Goal: Transaction & Acquisition: Purchase product/service

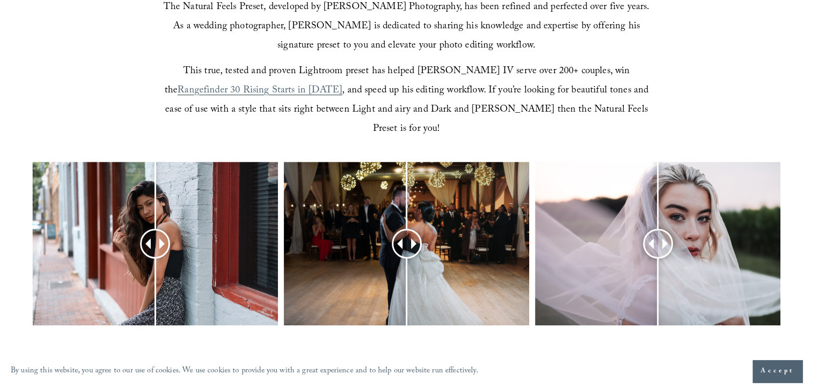
scroll to position [428, 0]
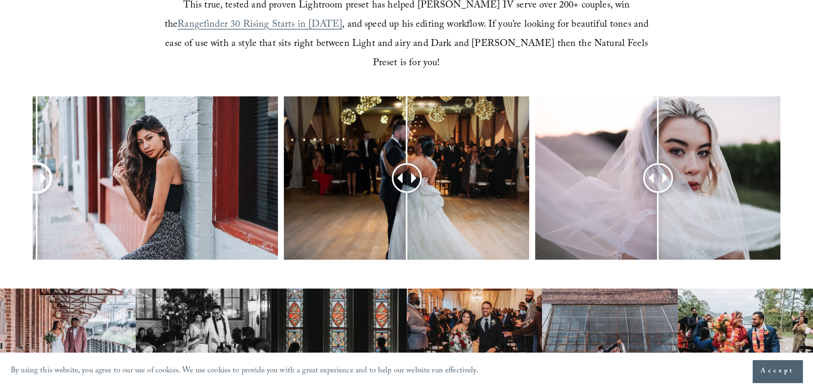
drag, startPoint x: 165, startPoint y: 160, endPoint x: 36, endPoint y: 198, distance: 134.1
click at [36, 192] on div at bounding box center [36, 178] width 27 height 27
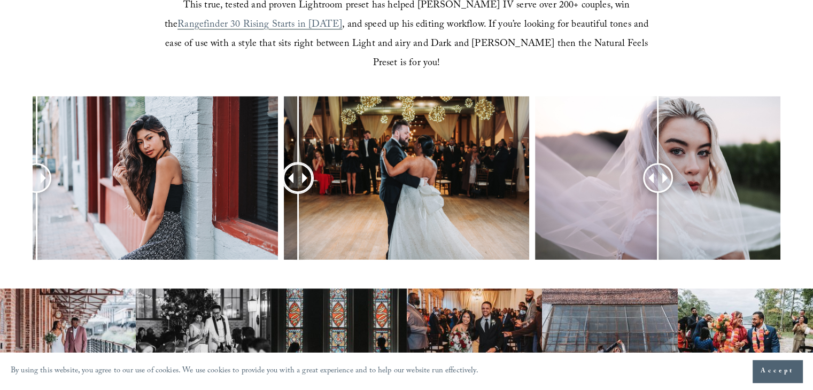
drag, startPoint x: 408, startPoint y: 157, endPoint x: 298, endPoint y: 182, distance: 112.9
click at [298, 182] on div at bounding box center [297, 178] width 27 height 27
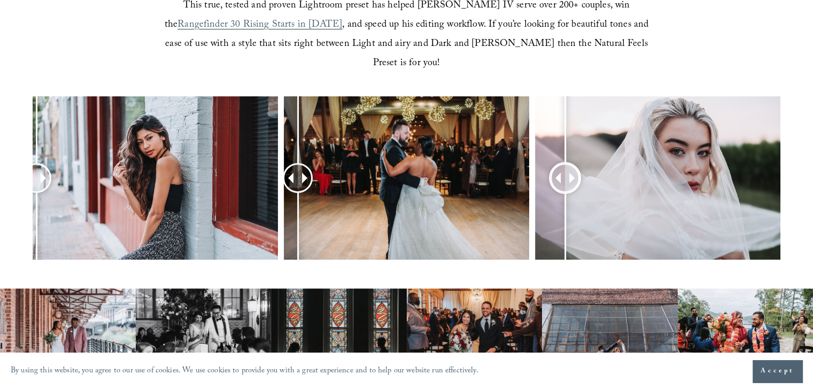
drag, startPoint x: 653, startPoint y: 163, endPoint x: 564, endPoint y: 181, distance: 91.0
click at [564, 180] on div at bounding box center [565, 178] width 28 height 28
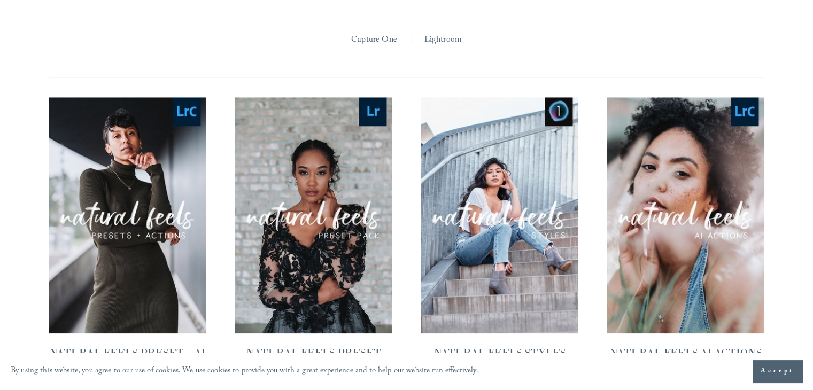
scroll to position [940, 0]
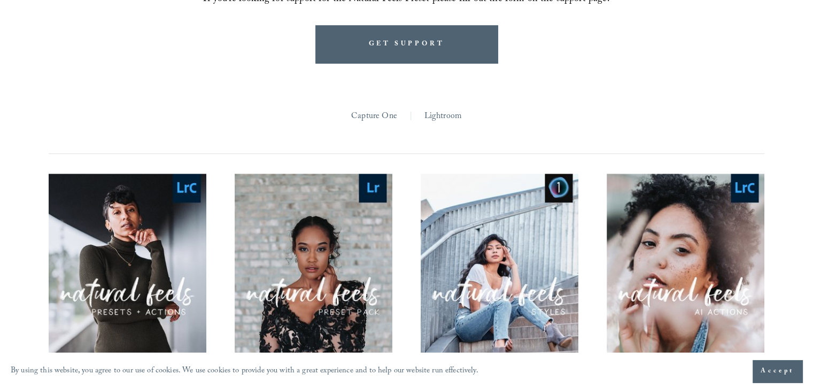
click at [313, 252] on span "Quick View" at bounding box center [313, 266] width 67 height 29
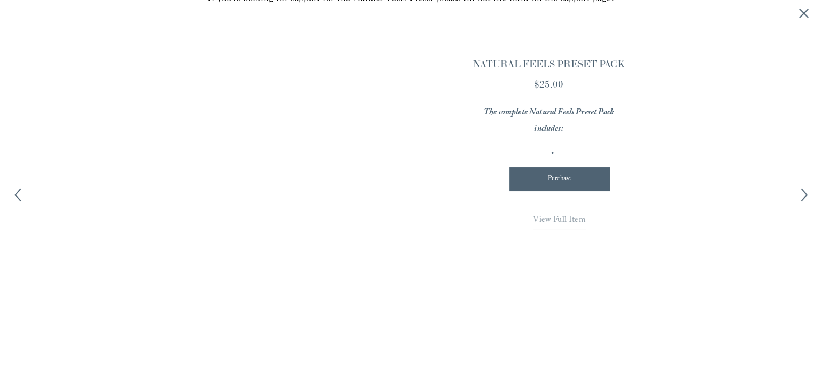
scroll to position [942, 0]
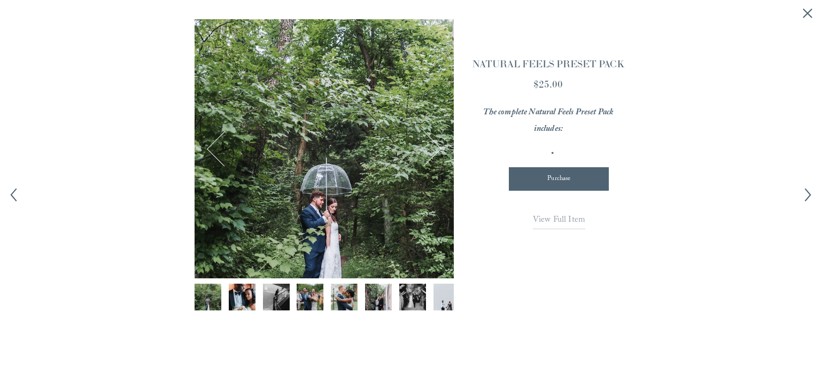
click at [243, 291] on img "Image 2 of 12" at bounding box center [242, 297] width 40 height 27
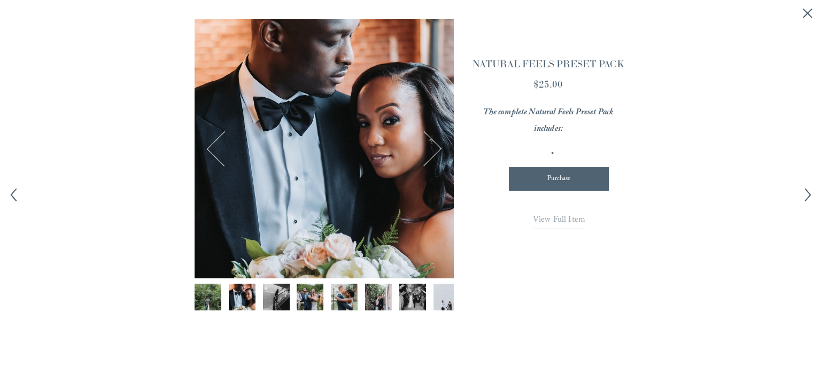
click at [278, 299] on img "Image 3 of 12" at bounding box center [276, 297] width 40 height 27
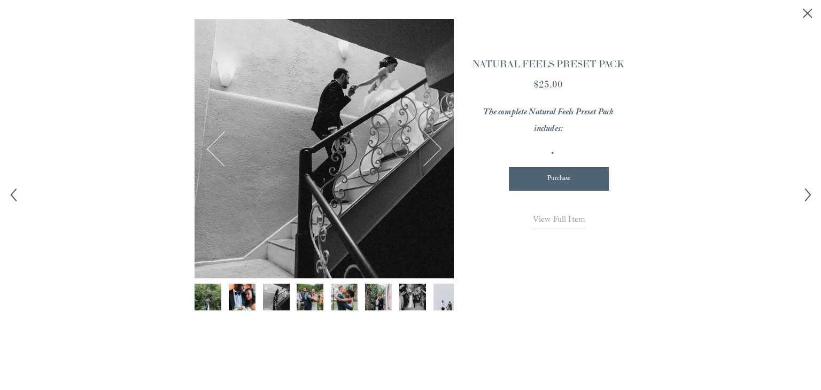
click at [310, 299] on img "Image 4 of 12" at bounding box center [310, 297] width 40 height 27
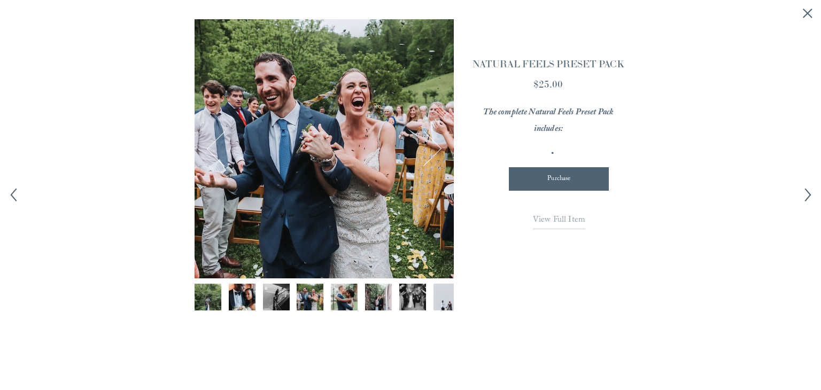
click at [335, 300] on img "Image 5 of 12" at bounding box center [344, 297] width 40 height 27
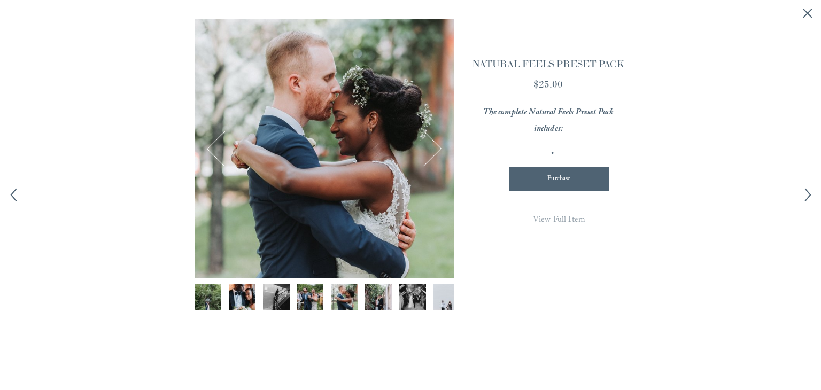
click at [378, 301] on img "Image 6 of 12" at bounding box center [379, 297] width 40 height 27
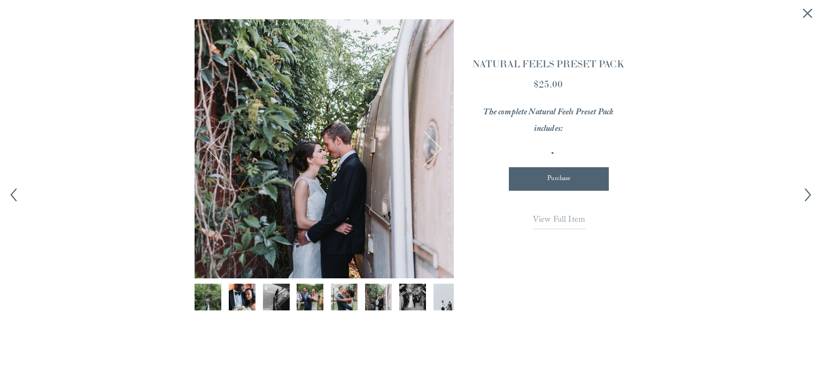
click at [408, 300] on img "Image 7 of 12" at bounding box center [413, 297] width 40 height 27
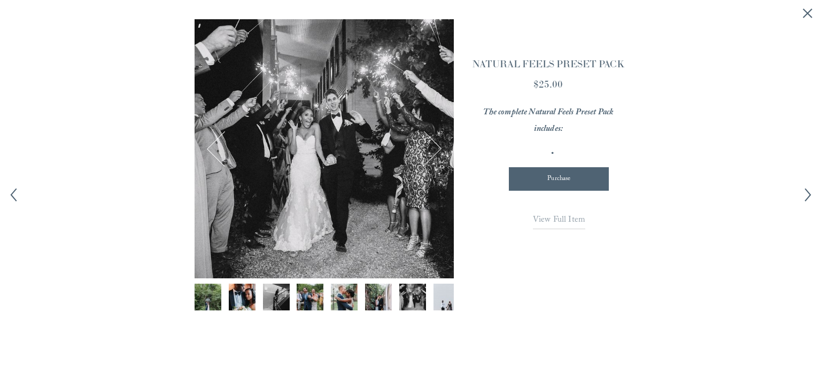
click at [445, 302] on img "Image 8 of 12" at bounding box center [446, 297] width 40 height 27
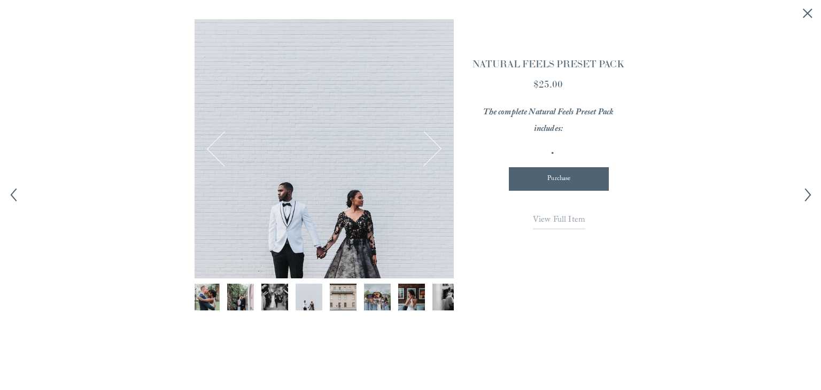
scroll to position [0, 143]
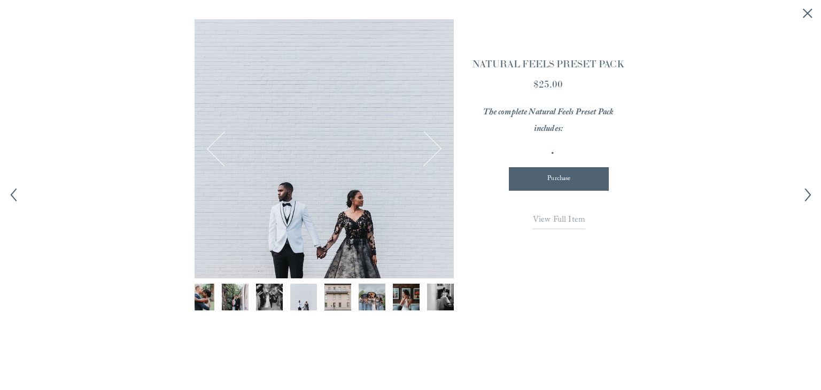
click at [431, 152] on button "Next Image" at bounding box center [423, 148] width 35 height 35
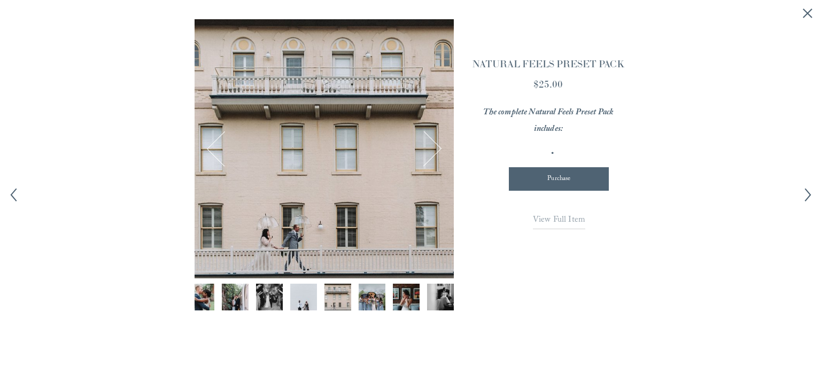
click at [431, 152] on button "Next Image" at bounding box center [423, 148] width 35 height 35
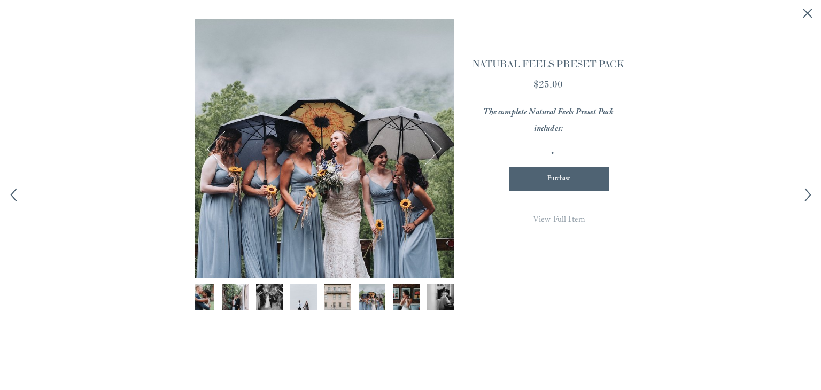
click at [306, 167] on div at bounding box center [324, 148] width 259 height 259
click at [324, 124] on div at bounding box center [324, 148] width 259 height 259
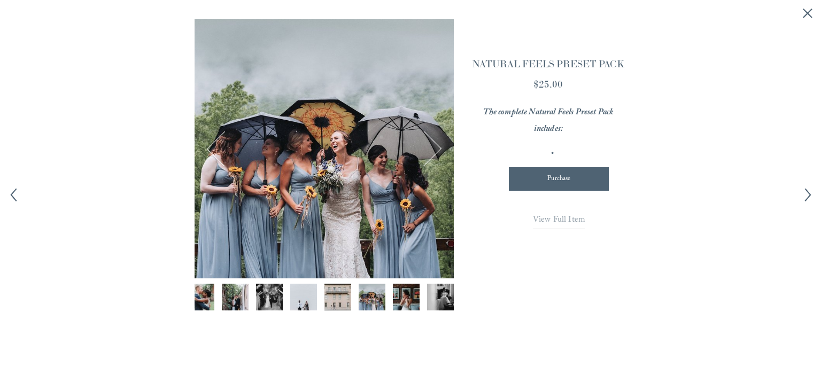
click at [398, 164] on div at bounding box center [324, 148] width 259 height 259
click at [389, 187] on div at bounding box center [324, 148] width 259 height 259
click at [329, 194] on div at bounding box center [324, 148] width 259 height 259
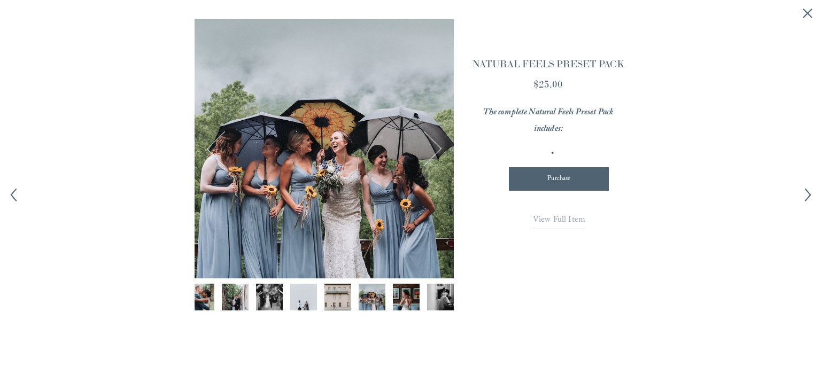
click at [329, 193] on div at bounding box center [324, 148] width 259 height 259
click at [573, 222] on span "View Full Item" at bounding box center [559, 220] width 52 height 14
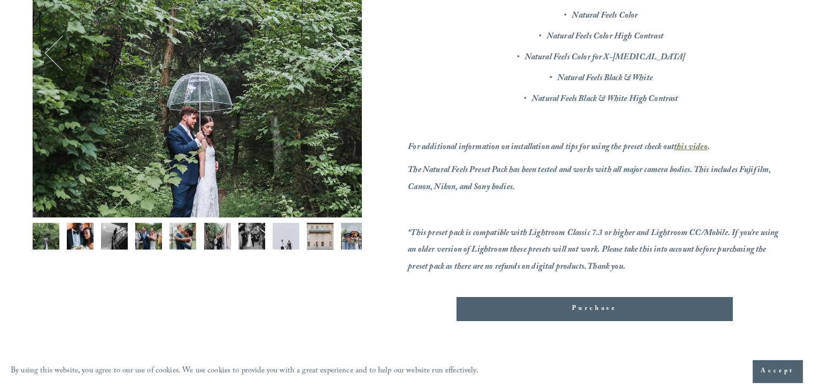
scroll to position [267, 0]
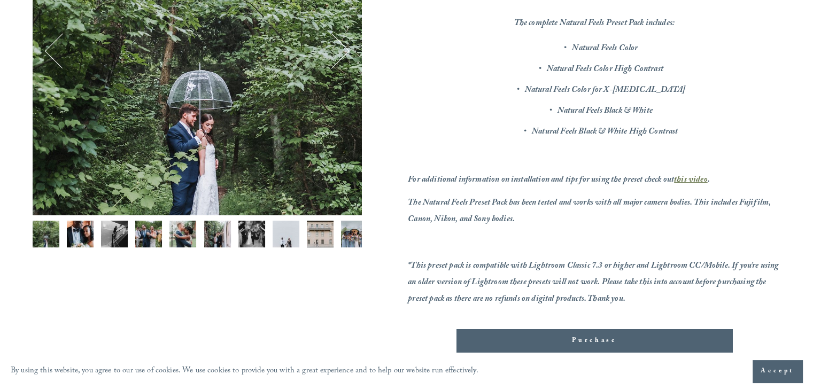
click at [596, 341] on div "Purchase" at bounding box center [594, 341] width 258 height 11
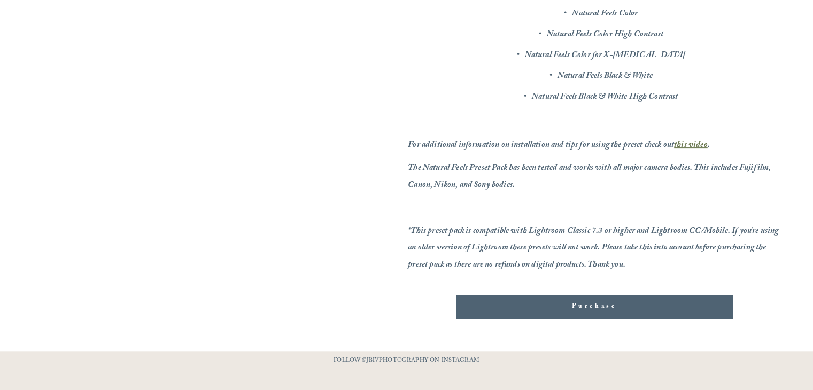
scroll to position [267, 0]
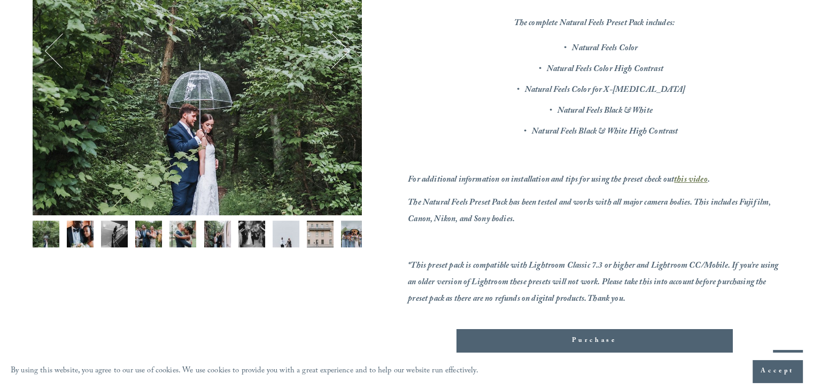
click at [294, 238] on img "Image 8 of 12" at bounding box center [286, 234] width 27 height 27
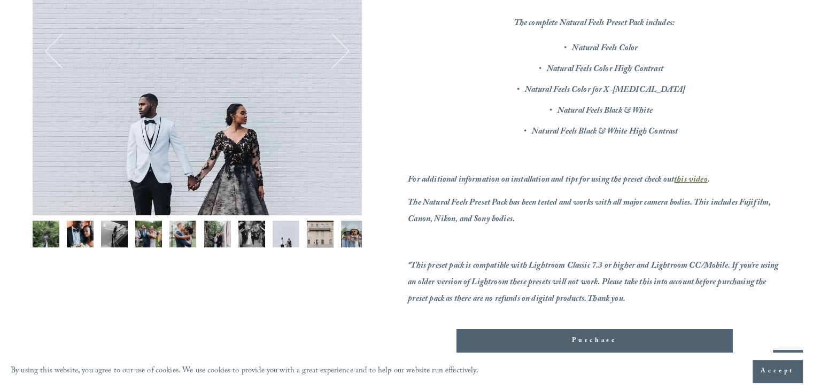
click at [319, 229] on img "Image 9 of 12" at bounding box center [320, 234] width 27 height 27
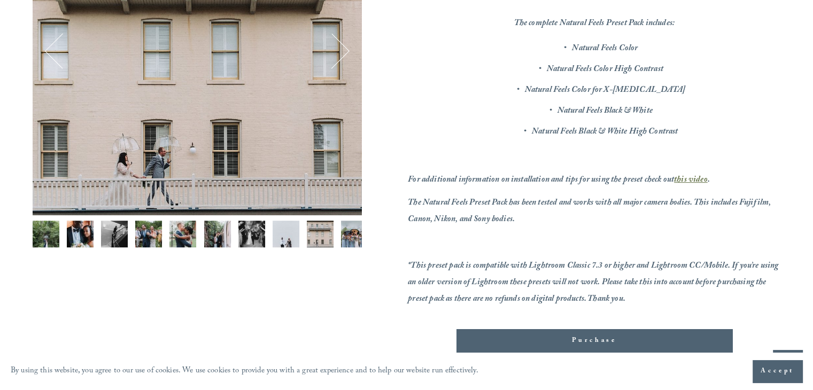
click at [355, 253] on div "Gallery thumbnails" at bounding box center [197, 237] width 329 height 32
click at [353, 253] on div "Gallery thumbnails" at bounding box center [197, 237] width 329 height 32
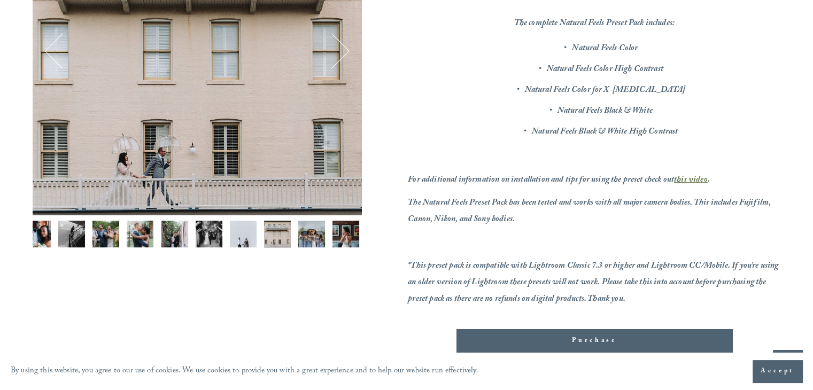
scroll to position [0, 83]
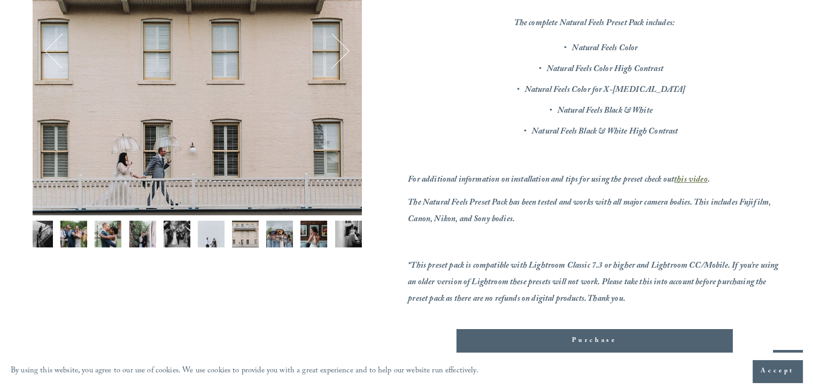
click at [308, 242] on img "Image 11 of 12" at bounding box center [313, 234] width 27 height 27
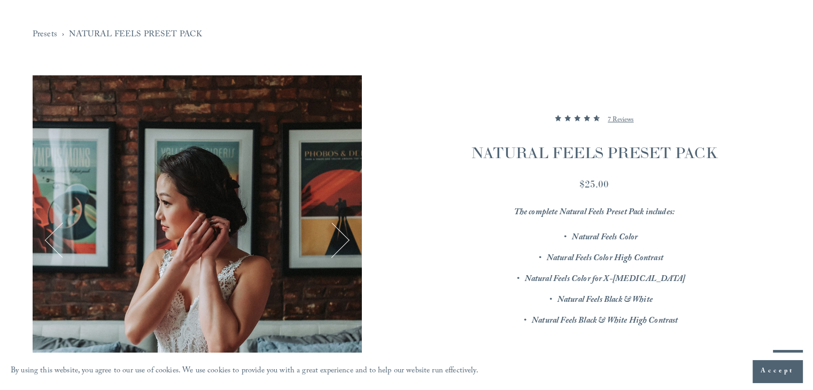
scroll to position [53, 0]
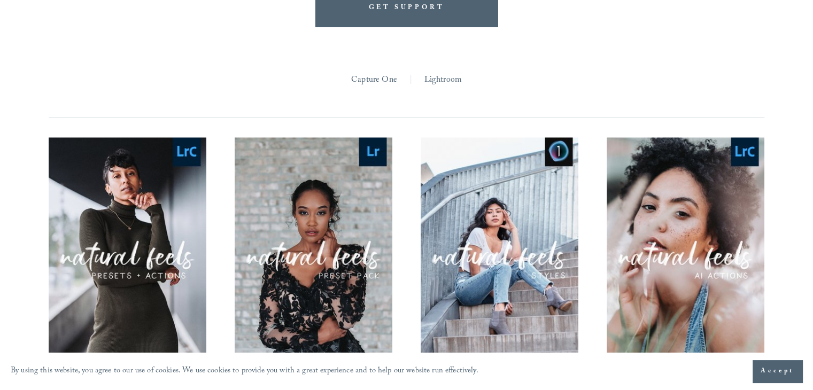
scroll to position [1153, 0]
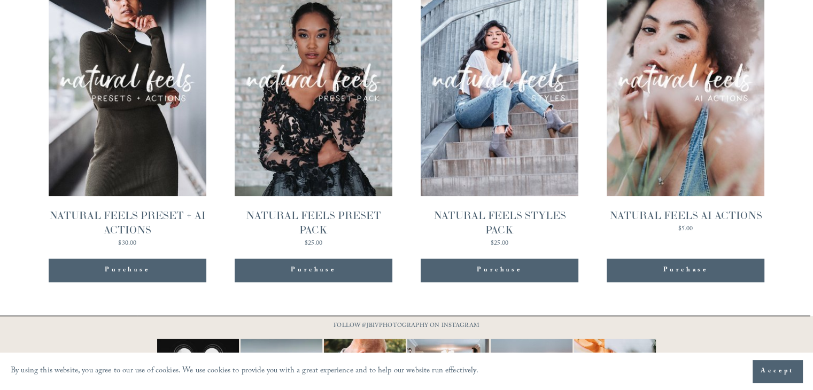
click at [665, 95] on link "Quick View NATURAL FEELS AI ACTIONS $5.00" at bounding box center [686, 103] width 158 height 287
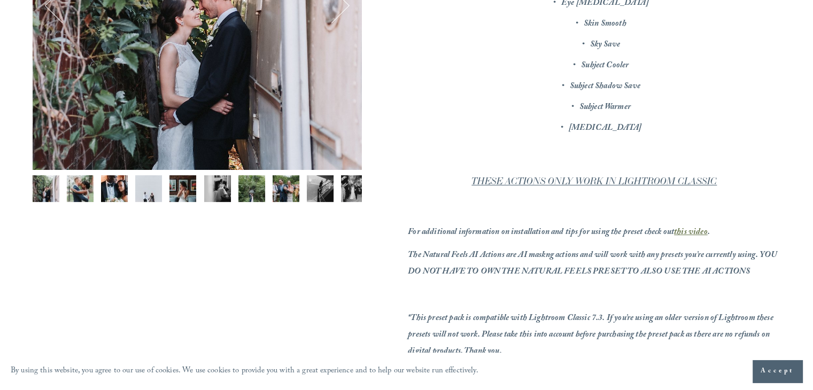
scroll to position [321, 0]
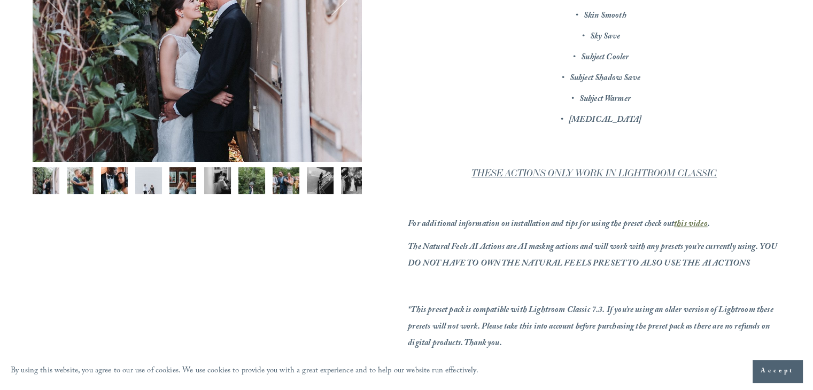
click at [43, 178] on img "Image 1 of 12" at bounding box center [46, 180] width 27 height 27
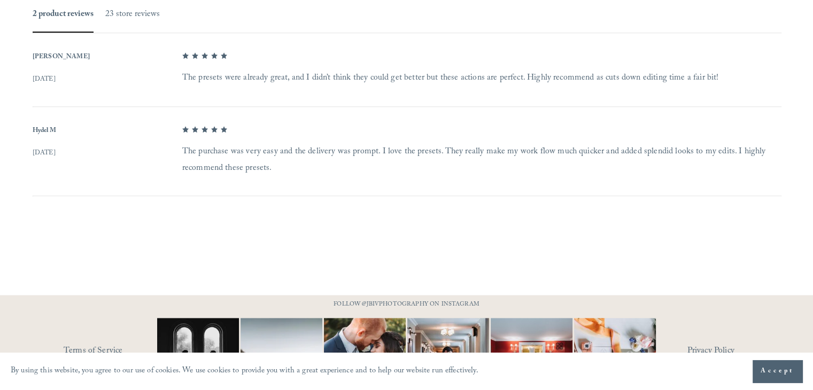
scroll to position [852, 0]
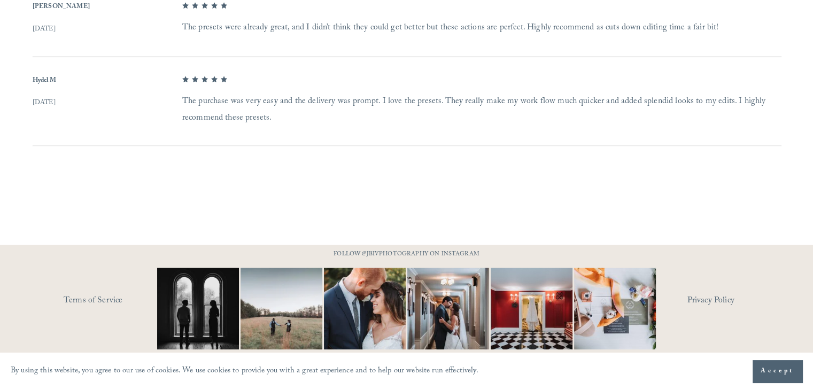
click at [232, 328] on img at bounding box center [197, 309] width 109 height 82
